Goal: Find specific page/section: Find specific page/section

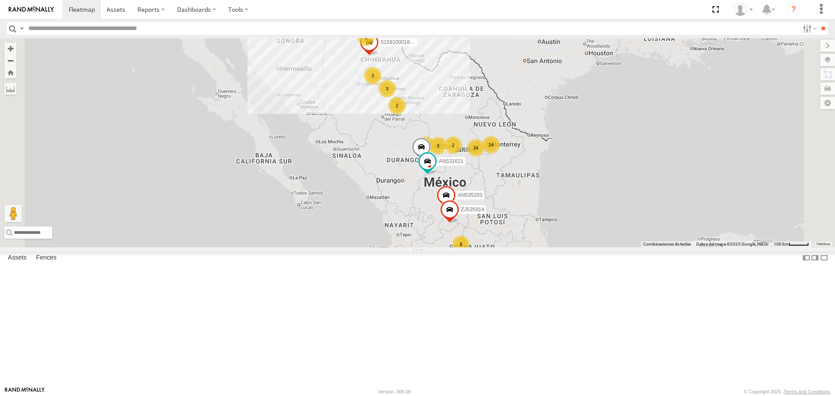
click at [0, 0] on label "Close" at bounding box center [0, 0] width 0 height 0
click at [139, 30] on input "text" at bounding box center [412, 28] width 775 height 13
click at [819, 22] on input "**" at bounding box center [824, 28] width 10 height 13
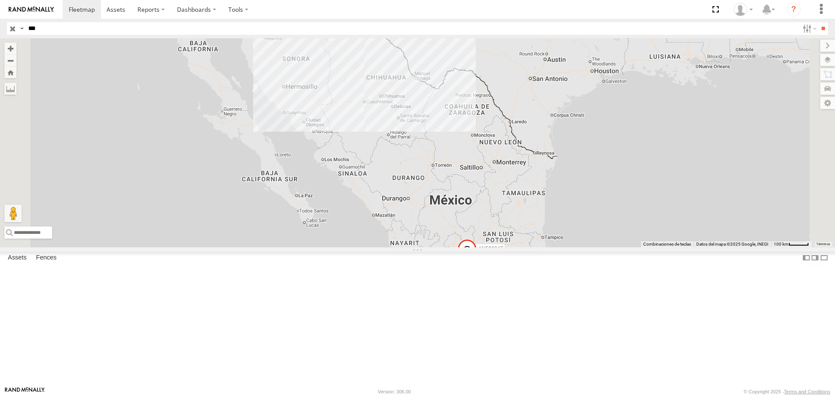
click at [23, 26] on label at bounding box center [21, 28] width 7 height 13
click at [0, 0] on span "Asset Label" at bounding box center [0, 0] width 0 height 0
click at [108, 29] on input "***" at bounding box center [412, 28] width 775 height 13
click at [819, 22] on input "**" at bounding box center [824, 28] width 10 height 13
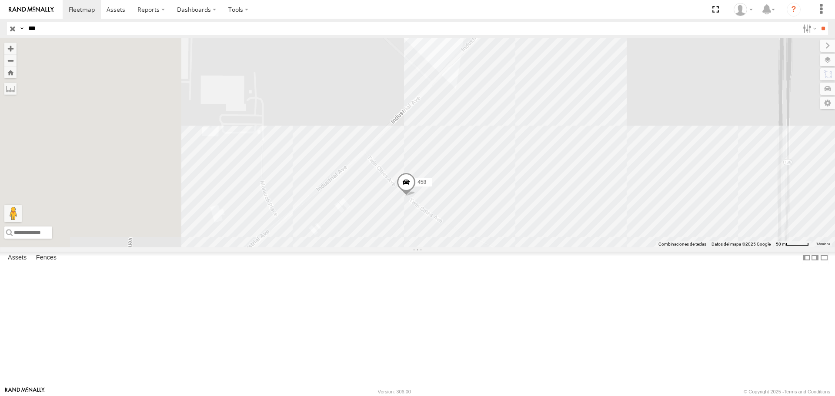
drag, startPoint x: 426, startPoint y: 216, endPoint x: 540, endPoint y: 148, distance: 132.5
click at [538, 149] on div "458" at bounding box center [417, 142] width 835 height 209
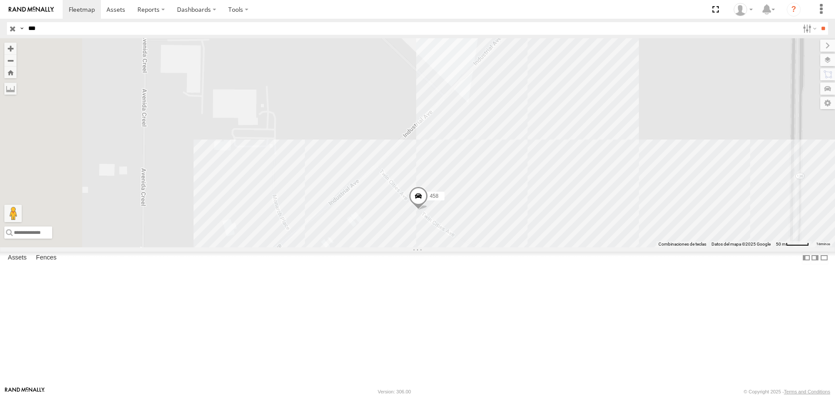
drag, startPoint x: 523, startPoint y: 169, endPoint x: 507, endPoint y: 206, distance: 40.2
click at [507, 210] on div "458" at bounding box center [417, 142] width 835 height 209
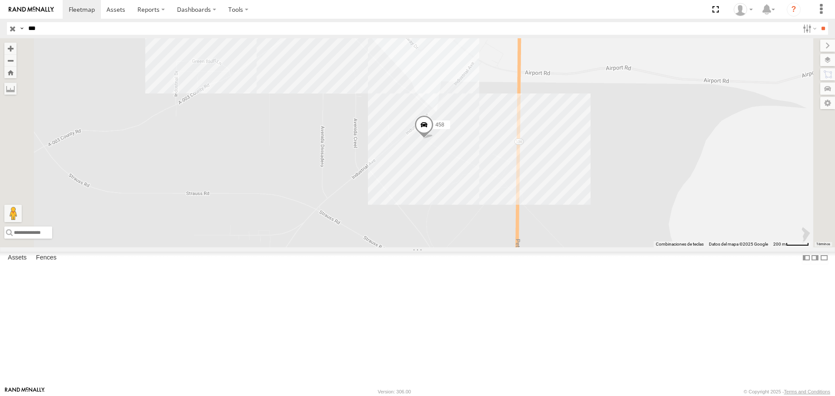
drag, startPoint x: 487, startPoint y: 160, endPoint x: 527, endPoint y: 238, distance: 87.2
click at [527, 238] on div "458" at bounding box center [417, 142] width 835 height 209
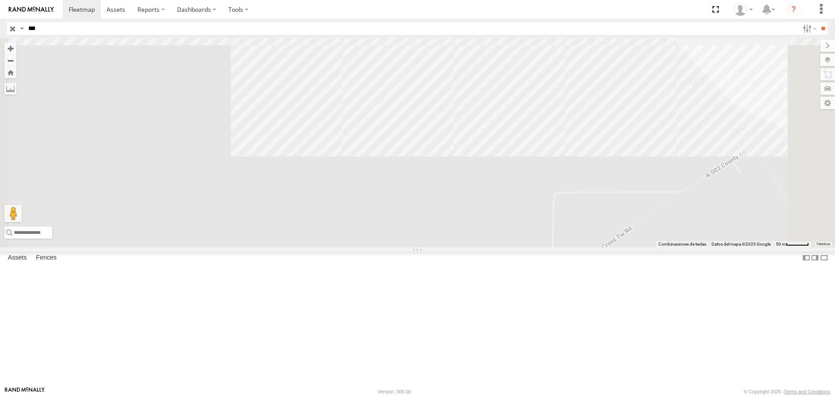
drag, startPoint x: 520, startPoint y: 229, endPoint x: 361, endPoint y: 221, distance: 158.6
click at [365, 222] on div "458" at bounding box center [417, 142] width 835 height 209
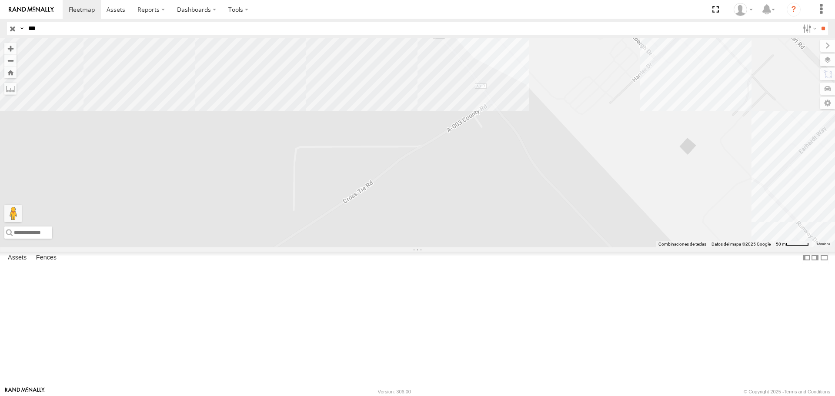
drag, startPoint x: 361, startPoint y: 221, endPoint x: 490, endPoint y: 111, distance: 169.8
click at [487, 117] on div "458" at bounding box center [417, 142] width 835 height 209
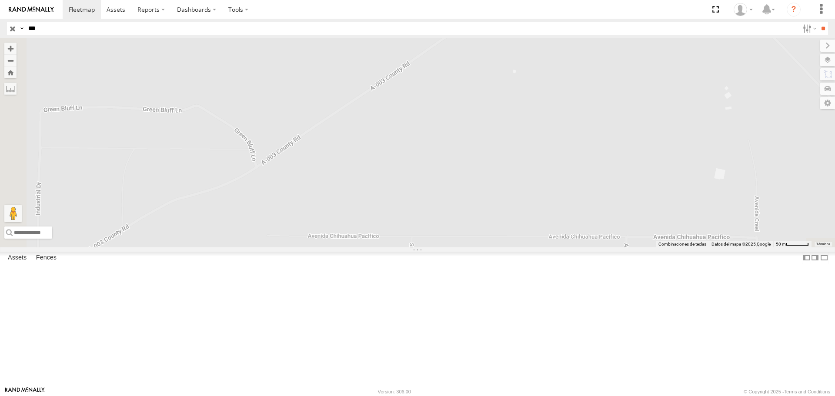
drag, startPoint x: 454, startPoint y: 154, endPoint x: 483, endPoint y: 112, distance: 50.7
click at [483, 113] on div "458" at bounding box center [417, 142] width 835 height 209
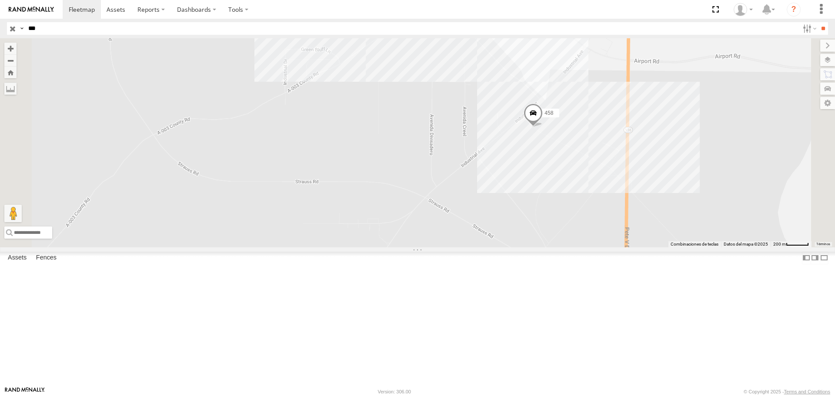
drag, startPoint x: 518, startPoint y: 148, endPoint x: 513, endPoint y: 122, distance: 26.1
click at [513, 122] on div "458" at bounding box center [417, 142] width 835 height 209
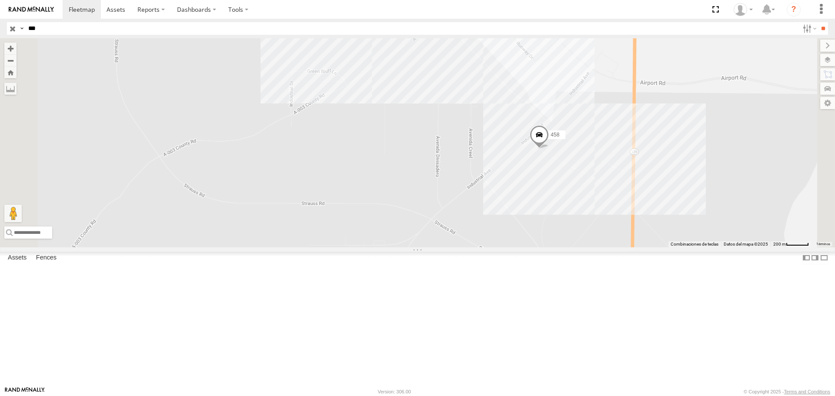
drag, startPoint x: 513, startPoint y: 122, endPoint x: 524, endPoint y: 166, distance: 45.4
click at [524, 166] on div "458" at bounding box center [417, 142] width 835 height 209
drag, startPoint x: 492, startPoint y: 179, endPoint x: 666, endPoint y: 282, distance: 202.5
click at [666, 247] on div "458" at bounding box center [417, 142] width 835 height 209
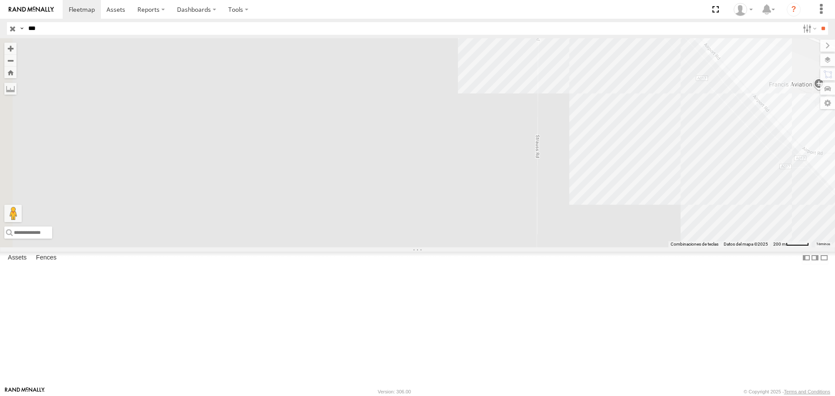
drag, startPoint x: 604, startPoint y: 267, endPoint x: 533, endPoint y: 188, distance: 106.3
click at [535, 189] on div "458" at bounding box center [417, 142] width 835 height 209
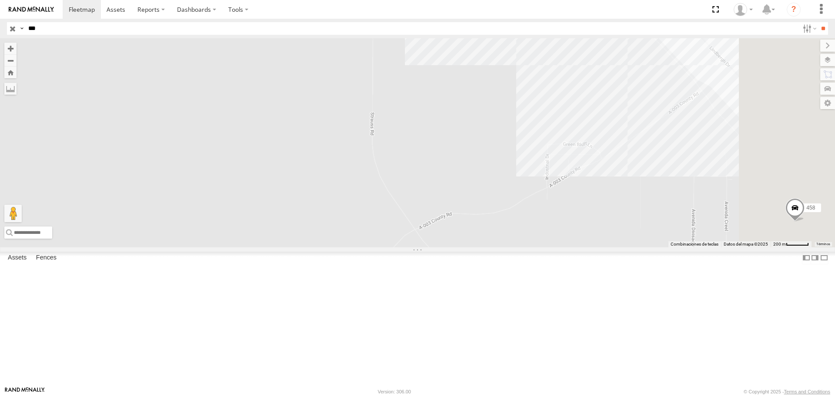
drag, startPoint x: 565, startPoint y: 187, endPoint x: 453, endPoint y: 111, distance: 135.3
click at [456, 111] on div "458" at bounding box center [417, 142] width 835 height 209
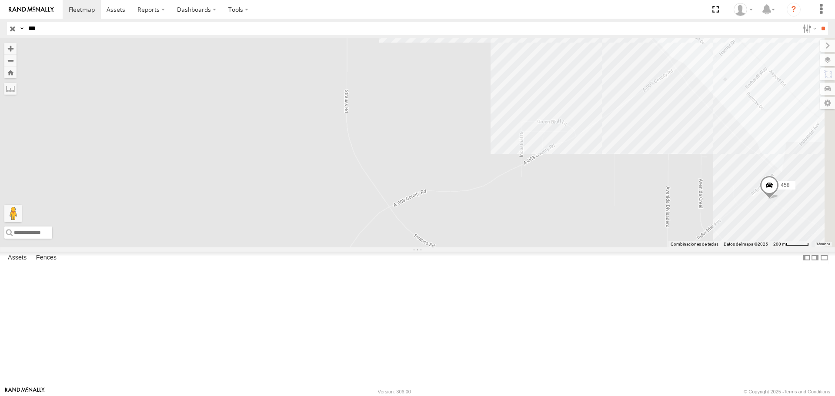
drag, startPoint x: 579, startPoint y: 208, endPoint x: 524, endPoint y: 161, distance: 72.2
click at [524, 161] on div "458" at bounding box center [417, 142] width 835 height 209
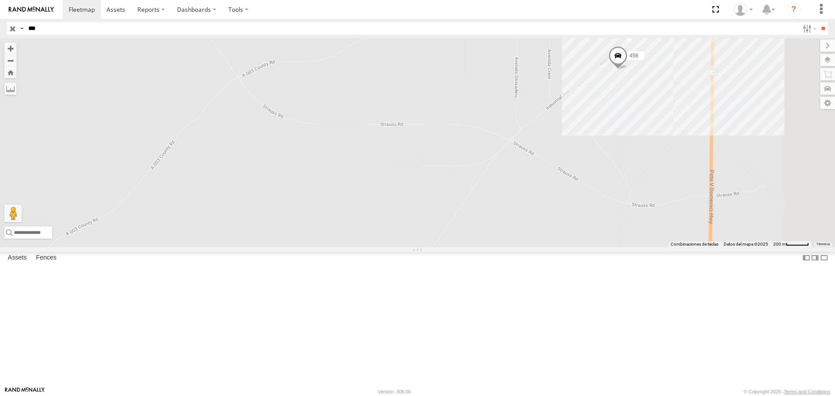
drag, startPoint x: 631, startPoint y: 245, endPoint x: 571, endPoint y: 198, distance: 75.9
click at [571, 198] on div "458" at bounding box center [417, 142] width 835 height 209
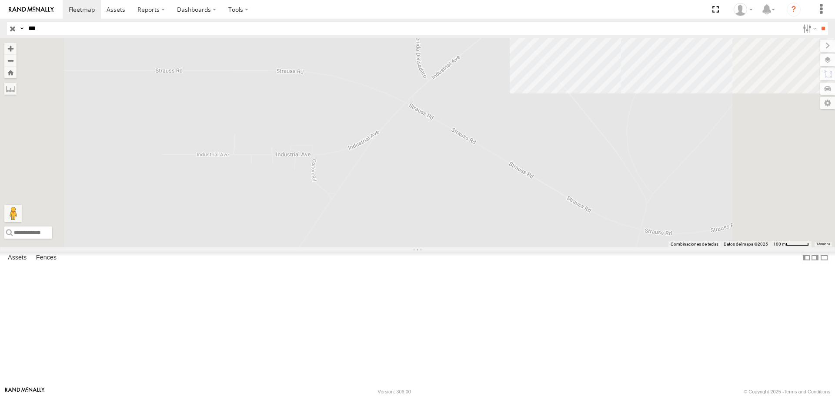
drag, startPoint x: 580, startPoint y: 153, endPoint x: 547, endPoint y: 167, distance: 36.3
click at [548, 166] on div "458" at bounding box center [417, 142] width 835 height 209
drag, startPoint x: 563, startPoint y: 159, endPoint x: 540, endPoint y: 191, distance: 39.4
click at [540, 191] on div "458" at bounding box center [417, 142] width 835 height 209
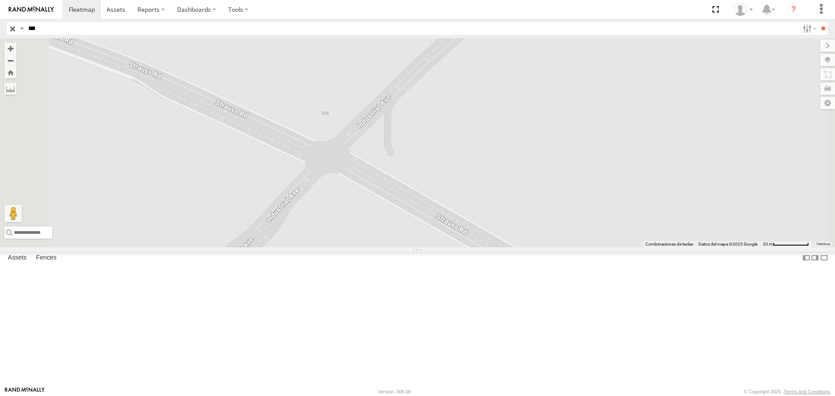
drag, startPoint x: 464, startPoint y: 248, endPoint x: 509, endPoint y: 234, distance: 46.9
click at [509, 234] on div "458" at bounding box center [417, 142] width 835 height 209
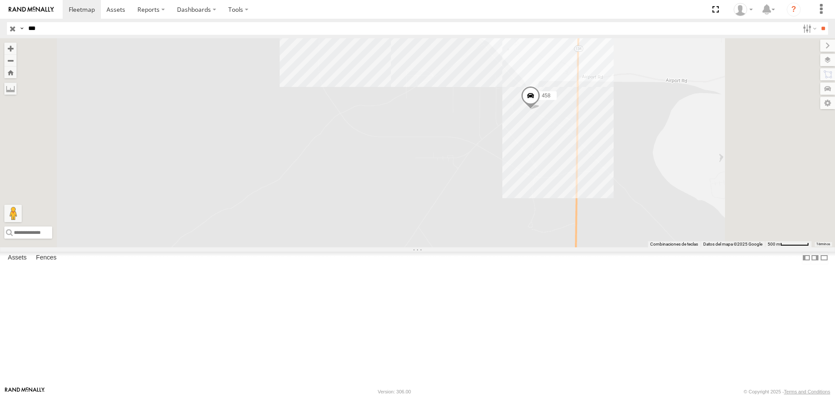
drag, startPoint x: 575, startPoint y: 195, endPoint x: 567, endPoint y: 221, distance: 28.3
click at [567, 221] on div "458" at bounding box center [417, 142] width 835 height 209
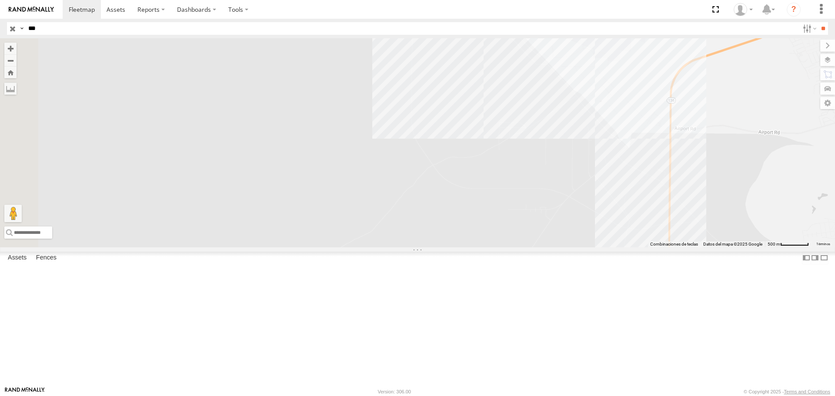
drag, startPoint x: 437, startPoint y: 154, endPoint x: 370, endPoint y: 154, distance: 66.6
click at [371, 154] on div at bounding box center [417, 142] width 835 height 209
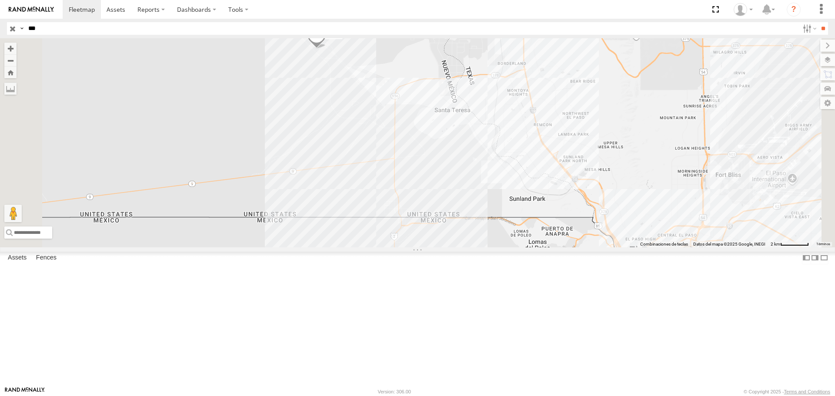
drag, startPoint x: 444, startPoint y: 131, endPoint x: 450, endPoint y: 152, distance: 22.3
click at [450, 152] on div "458" at bounding box center [417, 142] width 835 height 209
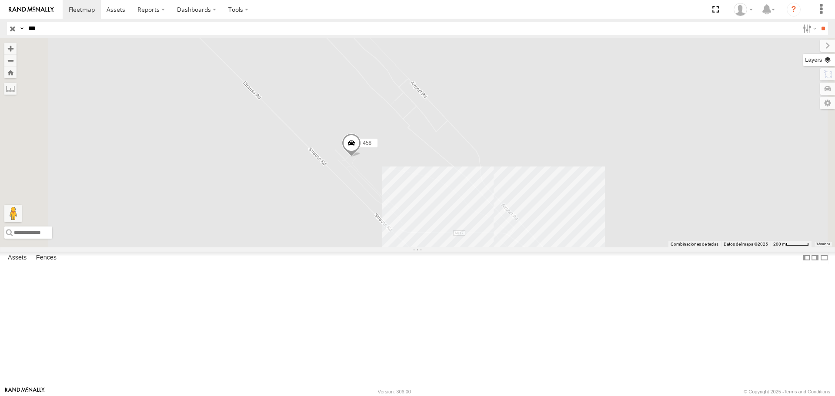
click at [828, 57] on label at bounding box center [820, 60] width 32 height 12
click at [0, 0] on div "Overlays" at bounding box center [0, 0] width 0 height 0
click at [0, 0] on label at bounding box center [0, 0] width 0 height 0
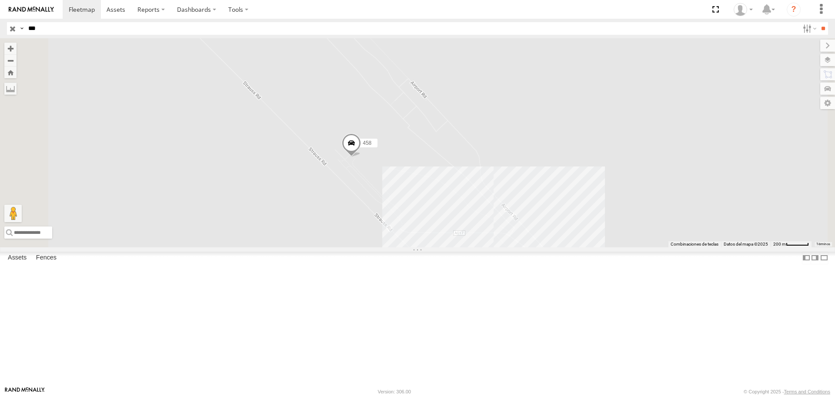
click at [0, 0] on span "Terrain" at bounding box center [0, 0] width 0 height 0
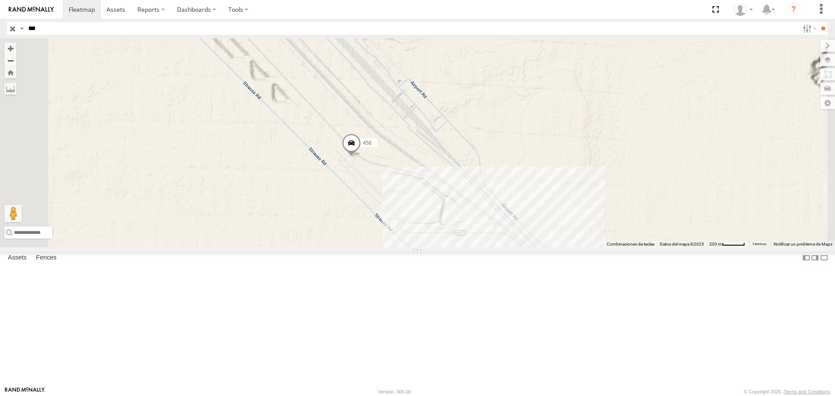
click at [0, 0] on span "Terrain" at bounding box center [0, 0] width 0 height 0
click at [0, 0] on span "Satellite" at bounding box center [0, 0] width 0 height 0
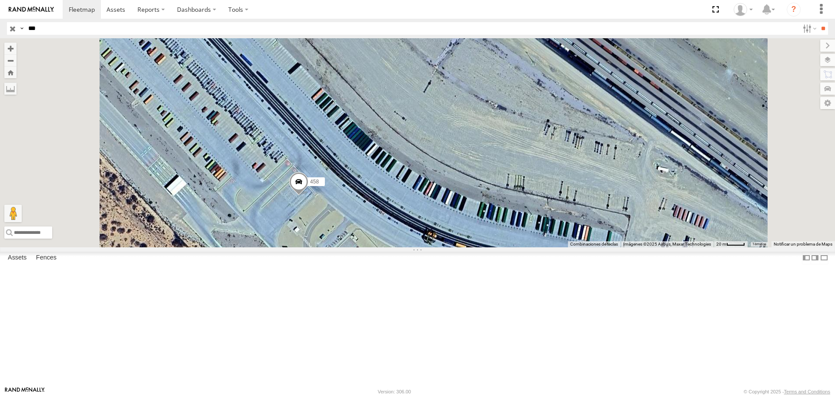
drag, startPoint x: 534, startPoint y: 282, endPoint x: 558, endPoint y: 255, distance: 36.4
click at [558, 247] on div "458" at bounding box center [417, 142] width 835 height 209
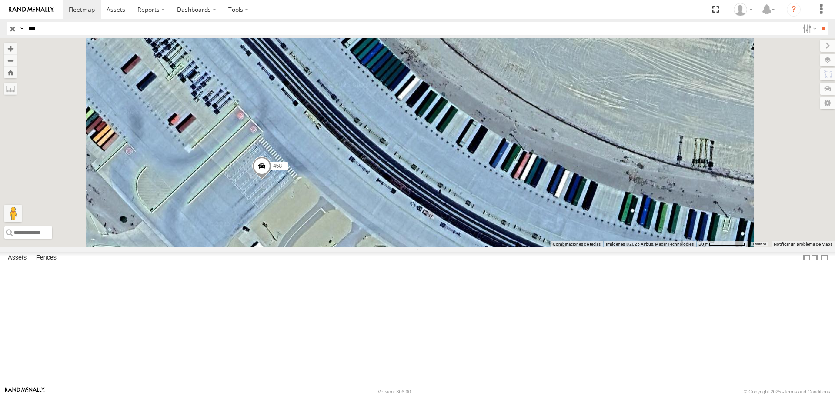
drag, startPoint x: 434, startPoint y: 251, endPoint x: 476, endPoint y: 219, distance: 52.7
click at [476, 219] on div "458" at bounding box center [417, 142] width 835 height 209
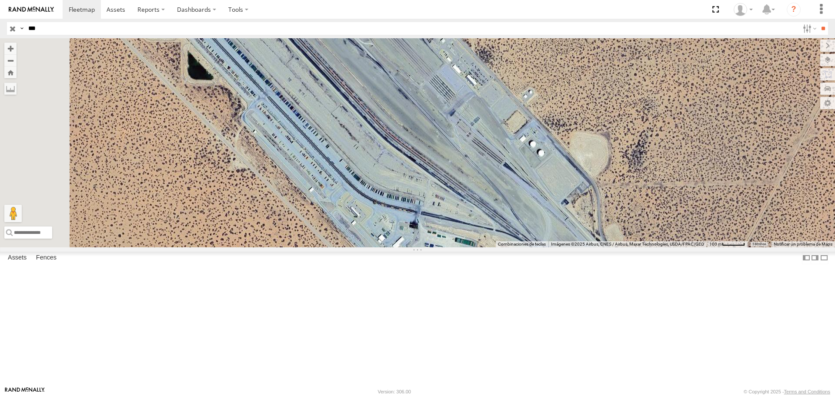
drag, startPoint x: 388, startPoint y: 185, endPoint x: 467, endPoint y: 279, distance: 123.2
click at [468, 247] on div at bounding box center [417, 142] width 835 height 209
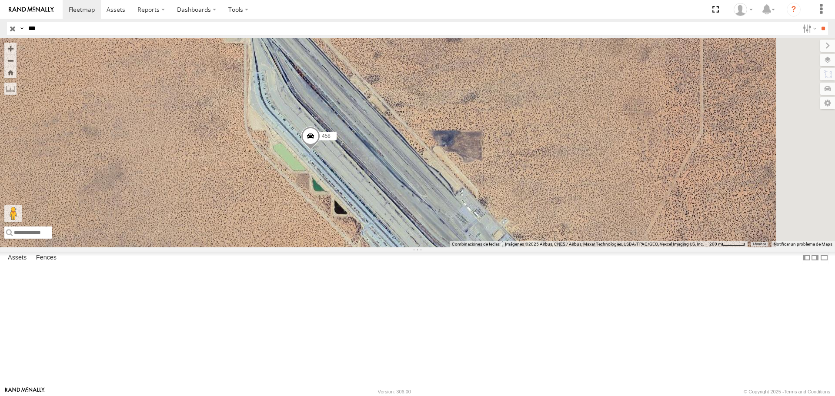
drag, startPoint x: 481, startPoint y: 244, endPoint x: 443, endPoint y: 181, distance: 73.6
click at [443, 181] on div "458" at bounding box center [417, 142] width 835 height 209
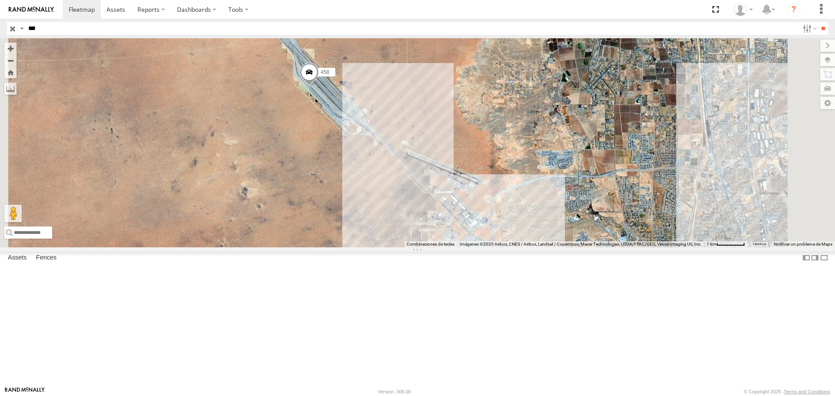
drag, startPoint x: 492, startPoint y: 200, endPoint x: 478, endPoint y: 163, distance: 39.5
click at [478, 163] on div "458" at bounding box center [417, 142] width 835 height 209
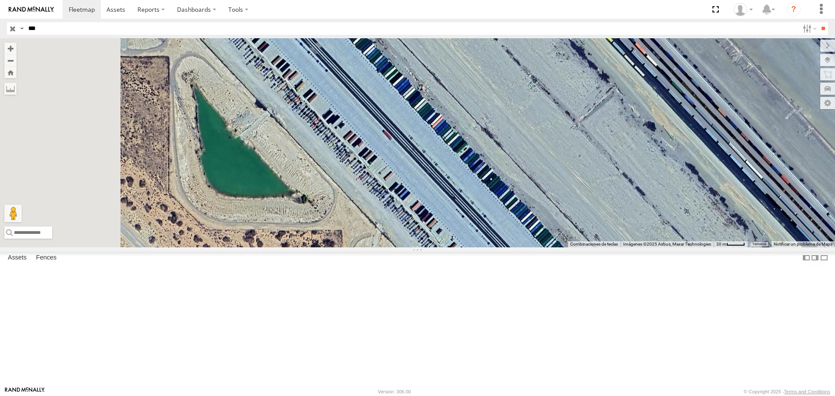
drag, startPoint x: 368, startPoint y: 143, endPoint x: 466, endPoint y: 231, distance: 131.3
click at [461, 224] on div "458" at bounding box center [417, 142] width 835 height 209
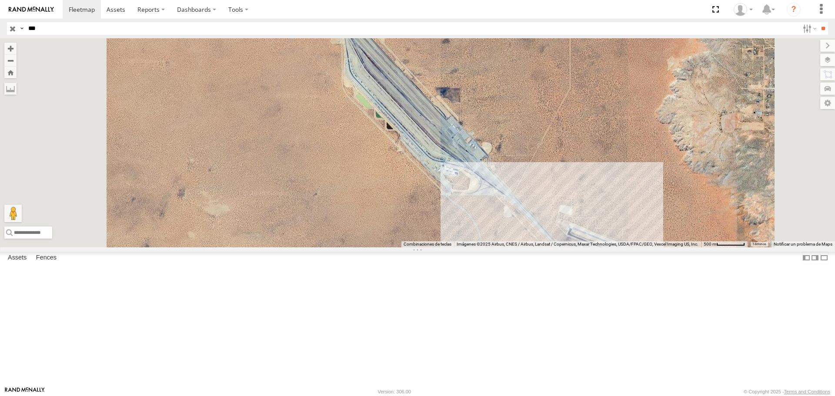
click at [84, 29] on input "***" at bounding box center [412, 28] width 775 height 13
click at [819, 22] on input "**" at bounding box center [824, 28] width 10 height 13
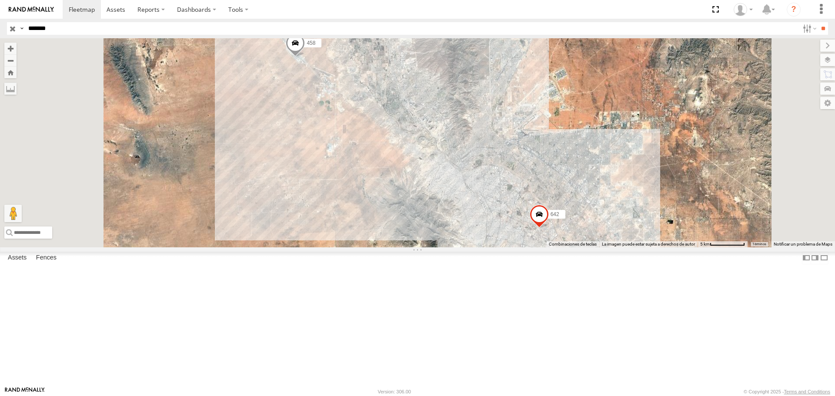
click at [80, 29] on input "*******" at bounding box center [412, 28] width 775 height 13
click at [819, 22] on input "**" at bounding box center [824, 28] width 10 height 13
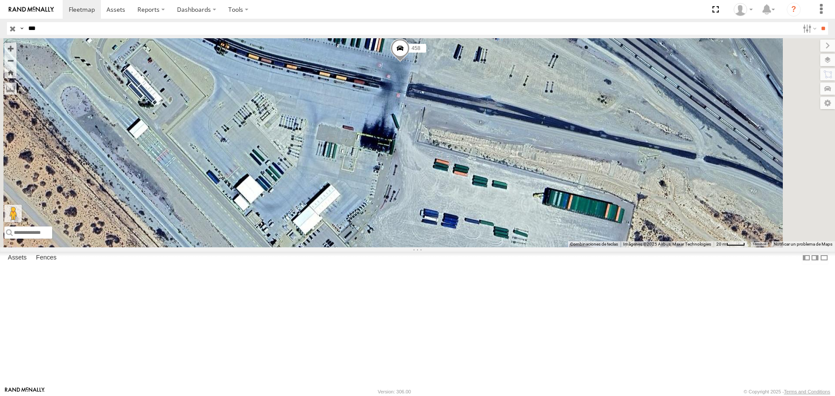
drag, startPoint x: 566, startPoint y: 172, endPoint x: 533, endPoint y: 210, distance: 50.6
click at [533, 210] on div "458" at bounding box center [417, 142] width 835 height 209
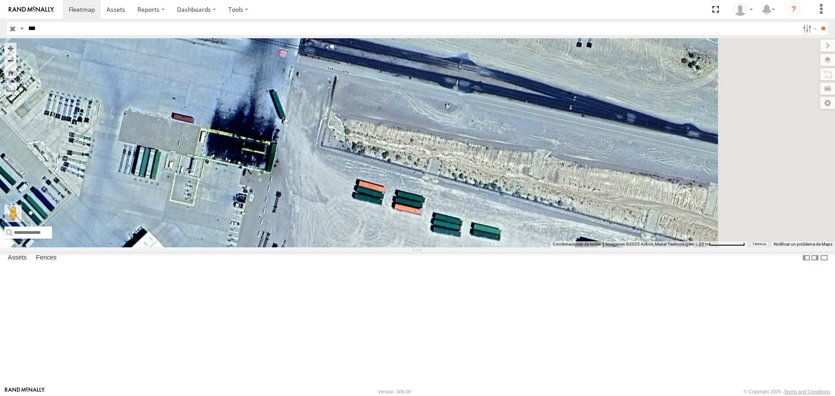
drag, startPoint x: 540, startPoint y: 237, endPoint x: 436, endPoint y: 167, distance: 124.8
click at [446, 173] on div "458" at bounding box center [417, 142] width 835 height 209
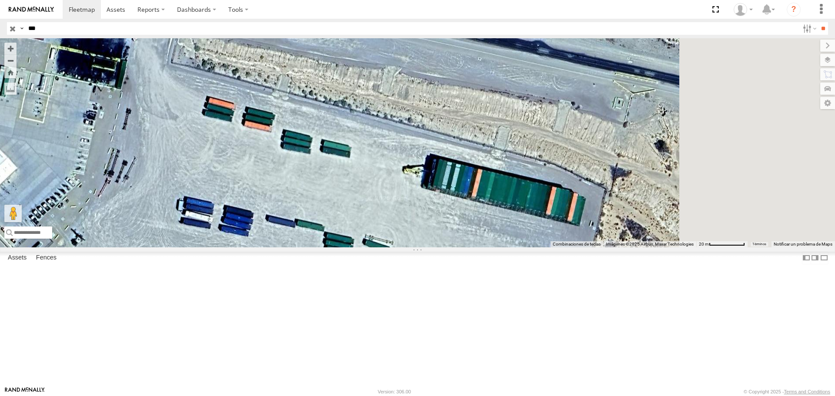
drag, startPoint x: 479, startPoint y: 184, endPoint x: 397, endPoint y: 130, distance: 98.2
click at [397, 130] on div "458" at bounding box center [417, 142] width 835 height 209
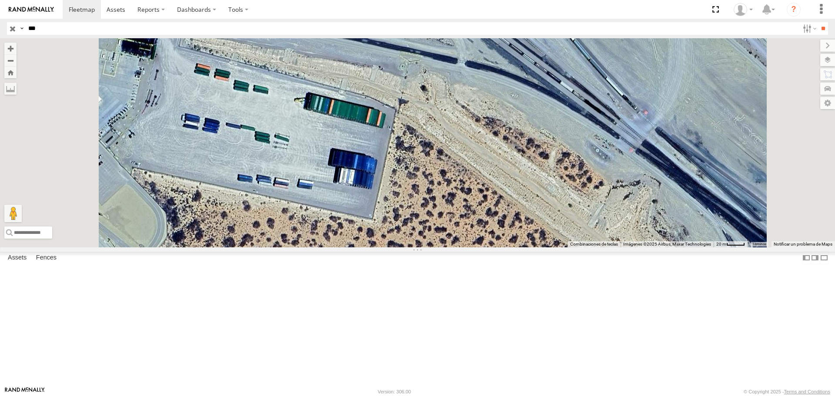
drag, startPoint x: 386, startPoint y: 140, endPoint x: 416, endPoint y: 276, distance: 139.4
click at [416, 247] on div "458" at bounding box center [417, 142] width 835 height 209
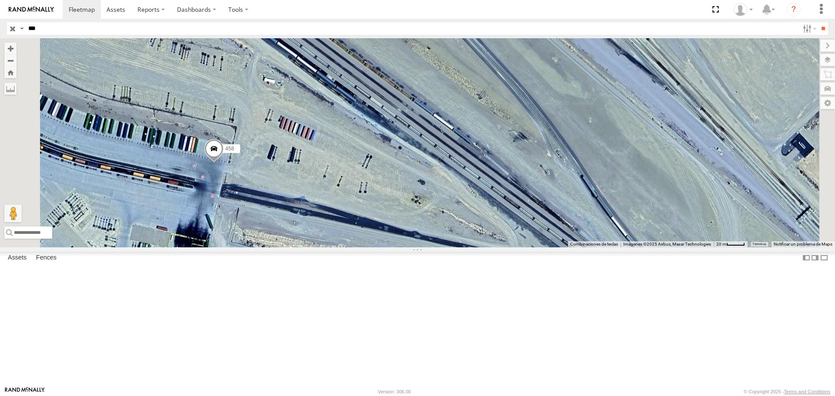
drag, startPoint x: 413, startPoint y: 268, endPoint x: 427, endPoint y: 231, distance: 40.1
click at [427, 231] on div "458" at bounding box center [417, 142] width 835 height 209
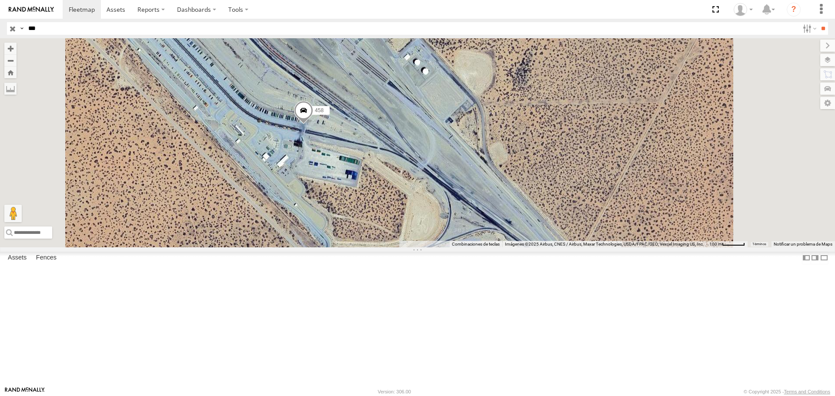
drag, startPoint x: 425, startPoint y: 231, endPoint x: 435, endPoint y: 202, distance: 30.8
click at [435, 202] on div "458" at bounding box center [417, 142] width 835 height 209
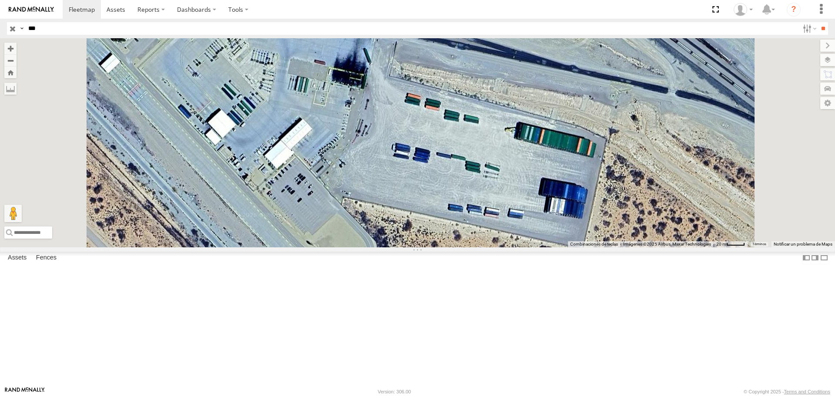
drag, startPoint x: 469, startPoint y: 227, endPoint x: 463, endPoint y: 211, distance: 16.1
click at [463, 211] on div "458" at bounding box center [417, 142] width 835 height 209
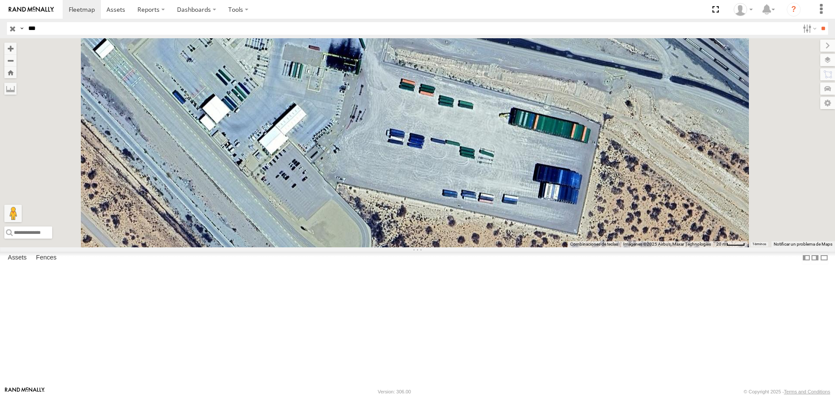
drag, startPoint x: 442, startPoint y: 223, endPoint x: 465, endPoint y: 155, distance: 71.6
click at [464, 155] on div "458" at bounding box center [417, 142] width 835 height 209
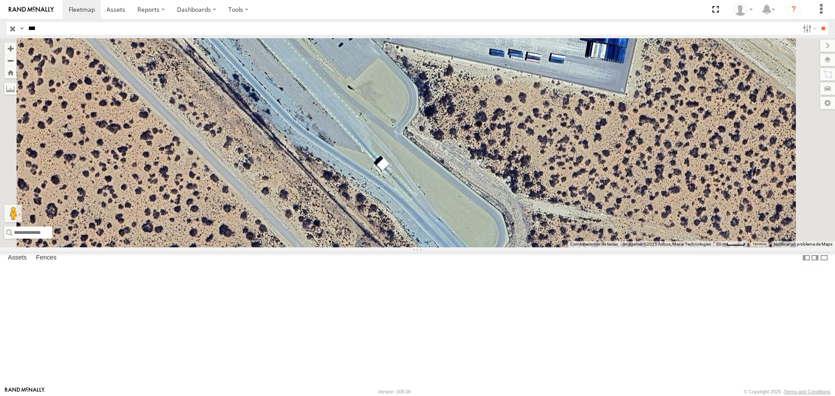
drag, startPoint x: 465, startPoint y: 154, endPoint x: 558, endPoint y: 248, distance: 131.4
click at [558, 247] on div "458" at bounding box center [417, 142] width 835 height 209
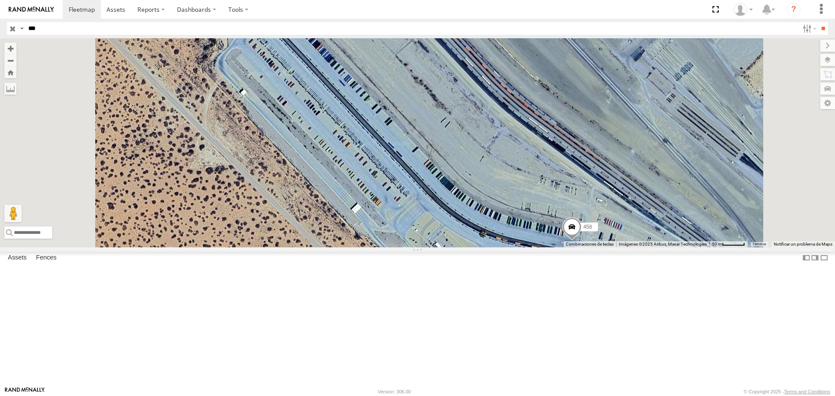
drag, startPoint x: 453, startPoint y: 137, endPoint x: 512, endPoint y: 262, distance: 139.0
click at [506, 247] on div "458" at bounding box center [417, 142] width 835 height 209
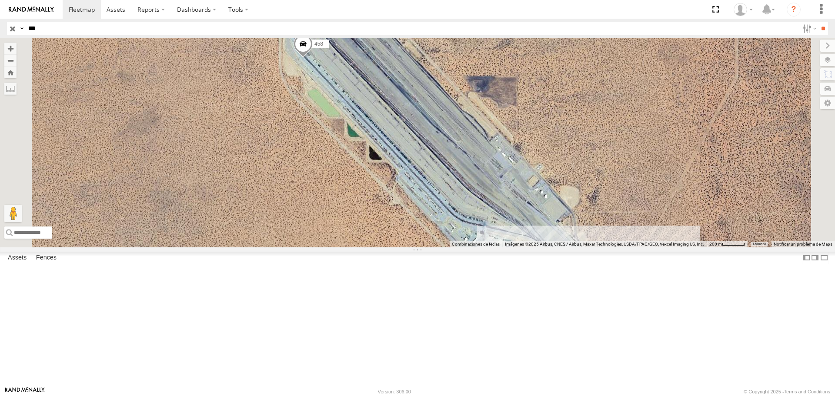
drag, startPoint x: 527, startPoint y: 216, endPoint x: 535, endPoint y: 242, distance: 27.0
click at [535, 242] on div "458" at bounding box center [417, 142] width 835 height 209
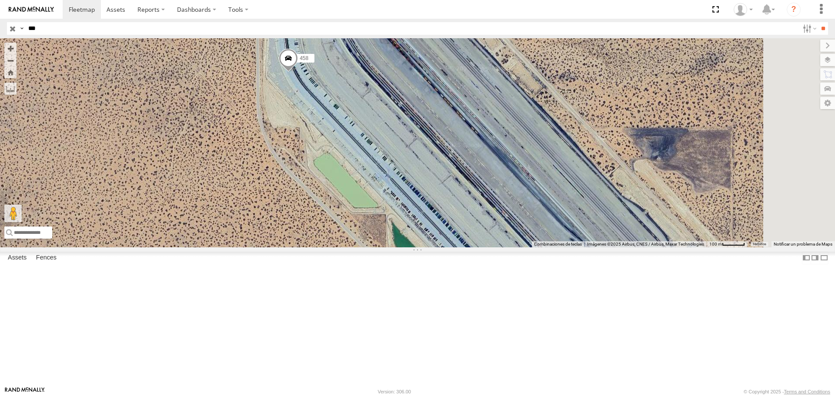
drag, startPoint x: 501, startPoint y: 257, endPoint x: 446, endPoint y: 154, distance: 117.2
click at [447, 155] on div "458" at bounding box center [417, 142] width 835 height 209
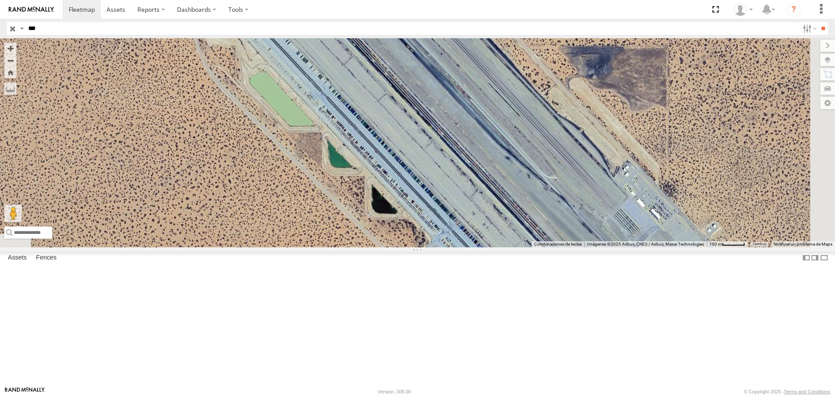
drag, startPoint x: 516, startPoint y: 165, endPoint x: 487, endPoint y: 143, distance: 35.7
click at [487, 143] on div "458" at bounding box center [417, 142] width 835 height 209
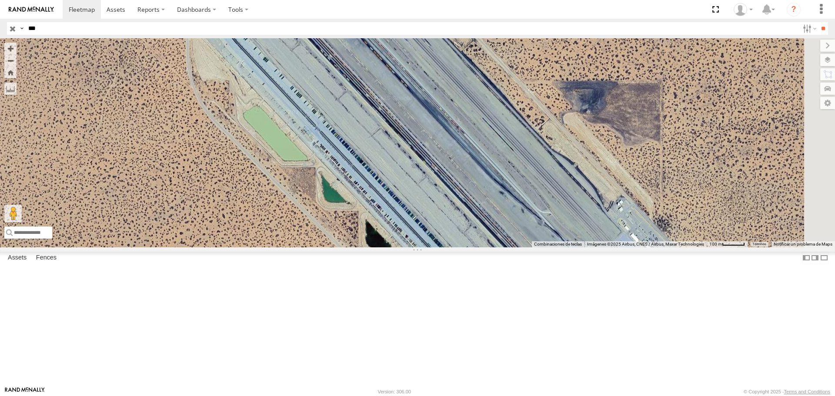
drag, startPoint x: 431, startPoint y: 139, endPoint x: 475, endPoint y: 240, distance: 109.7
click at [473, 237] on div "458" at bounding box center [417, 142] width 835 height 209
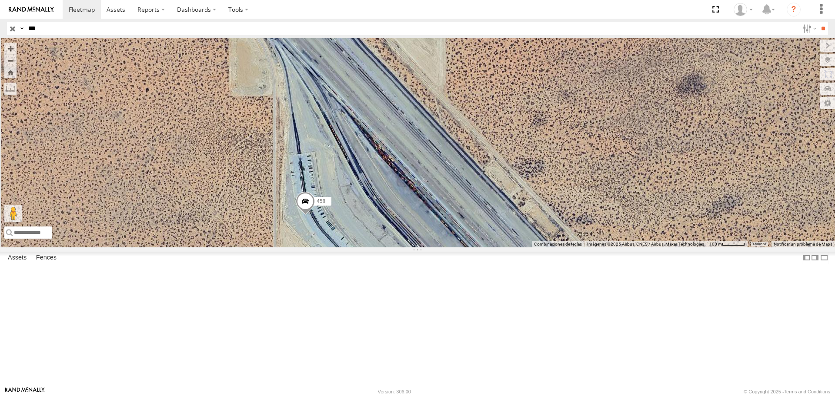
drag, startPoint x: 463, startPoint y: 212, endPoint x: 443, endPoint y: 185, distance: 34.1
click at [461, 206] on div "458" at bounding box center [417, 142] width 835 height 209
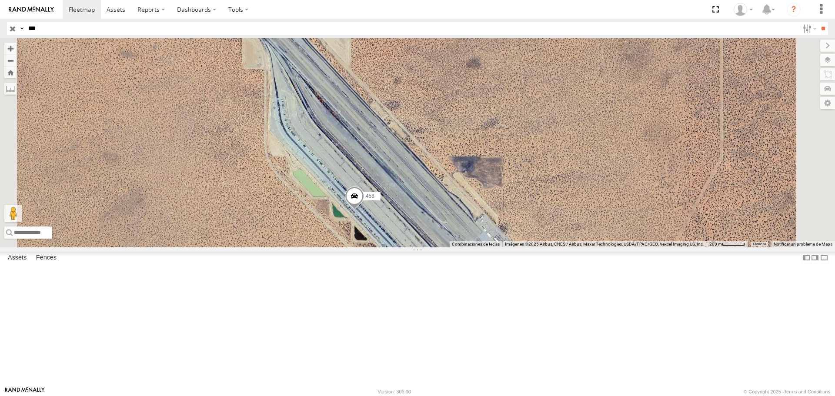
drag, startPoint x: 574, startPoint y: 327, endPoint x: 501, endPoint y: 226, distance: 124.1
click at [501, 226] on div "458" at bounding box center [417, 142] width 835 height 209
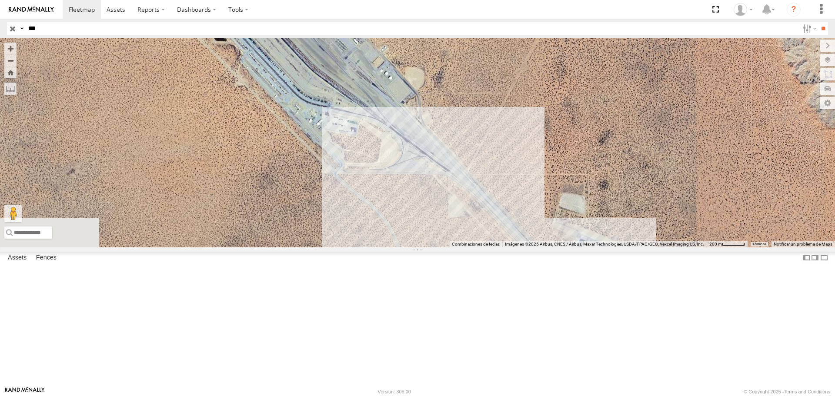
drag, startPoint x: 423, startPoint y: 217, endPoint x: 485, endPoint y: 291, distance: 96.4
click at [484, 247] on div "458" at bounding box center [417, 142] width 835 height 209
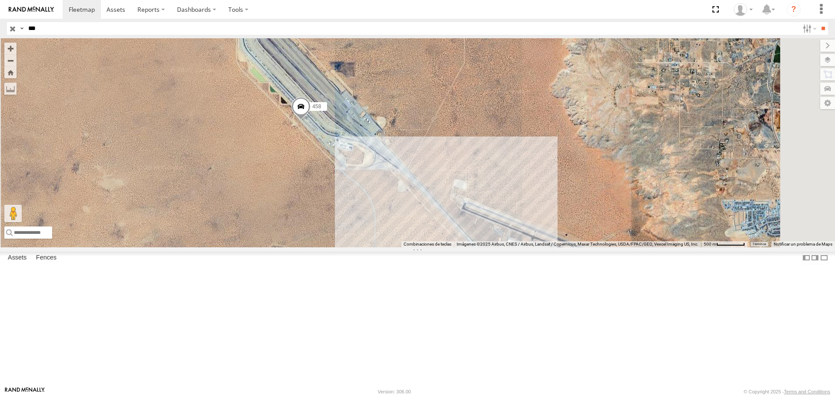
click at [94, 29] on input "***" at bounding box center [412, 28] width 775 height 13
click at [819, 22] on input "**" at bounding box center [824, 28] width 10 height 13
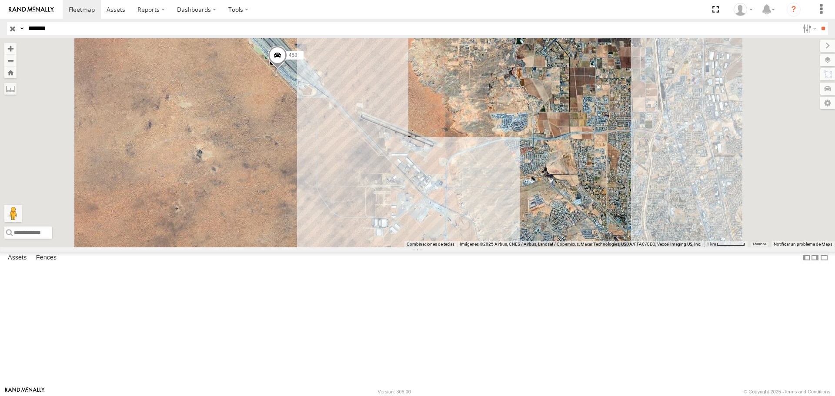
click at [100, 27] on input "*******" at bounding box center [412, 28] width 775 height 13
click at [819, 22] on input "**" at bounding box center [824, 28] width 10 height 13
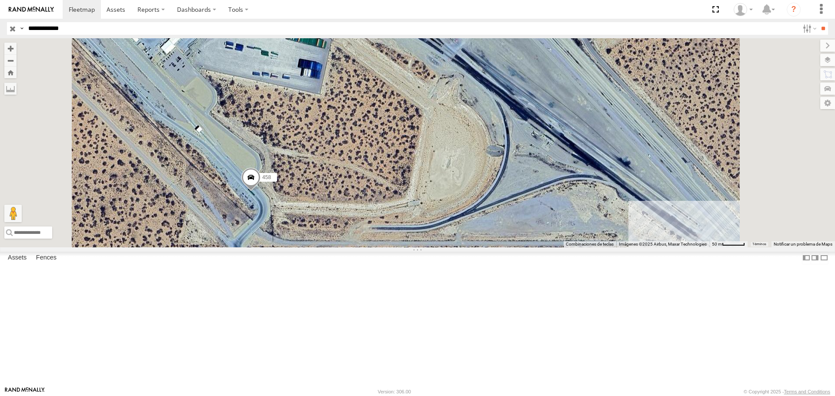
drag, startPoint x: 406, startPoint y: 249, endPoint x: 458, endPoint y: 240, distance: 53.1
click at [458, 240] on div "458" at bounding box center [417, 142] width 835 height 209
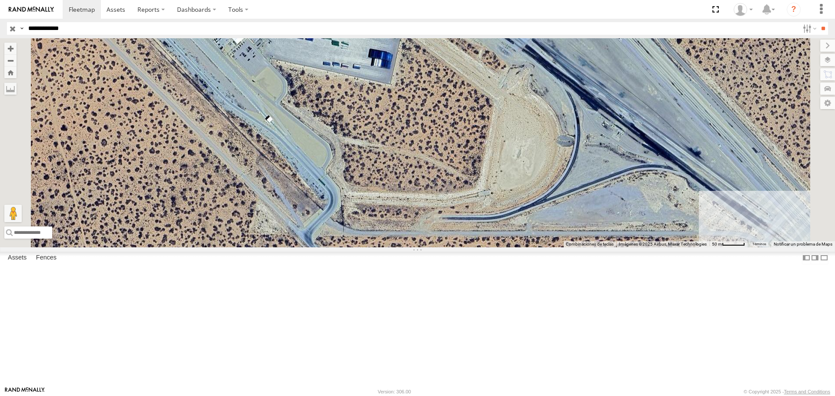
click at [124, 25] on input "**********" at bounding box center [412, 28] width 775 height 13
type input "**********"
click at [819, 22] on input "**" at bounding box center [824, 28] width 10 height 13
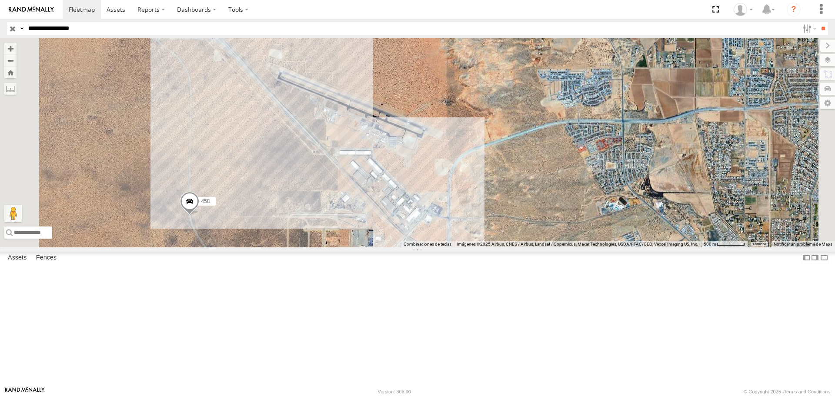
drag, startPoint x: 364, startPoint y: 154, endPoint x: 389, endPoint y: 157, distance: 25.8
click at [389, 157] on div "456 458" at bounding box center [417, 142] width 835 height 209
